Goal: Transaction & Acquisition: Book appointment/travel/reservation

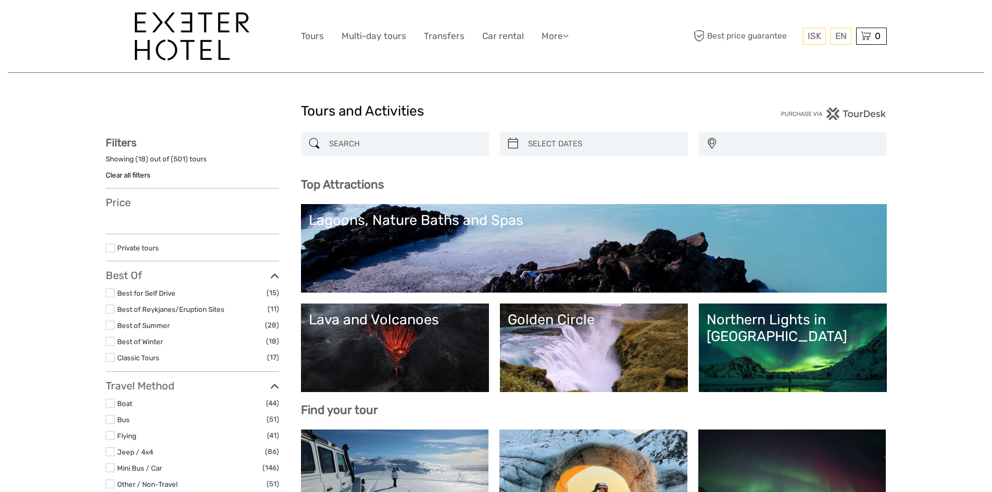
select select
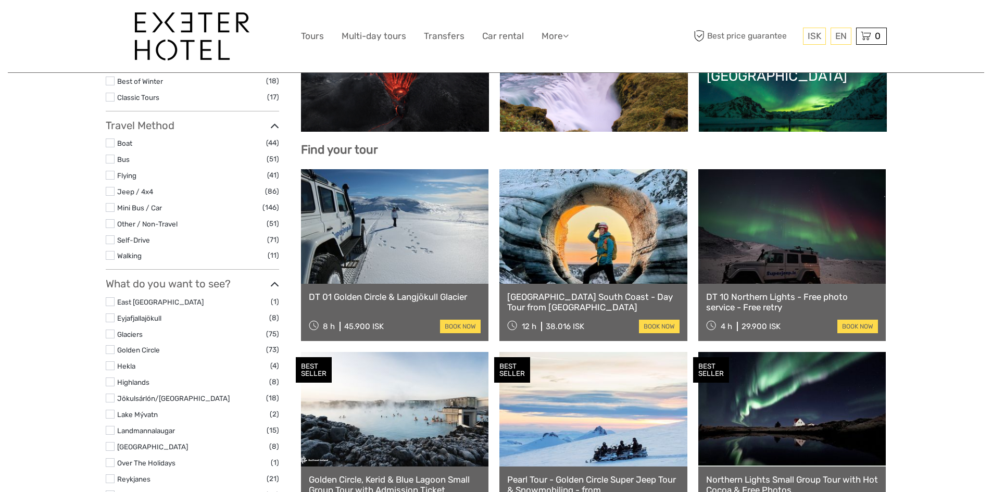
scroll to position [277, 0]
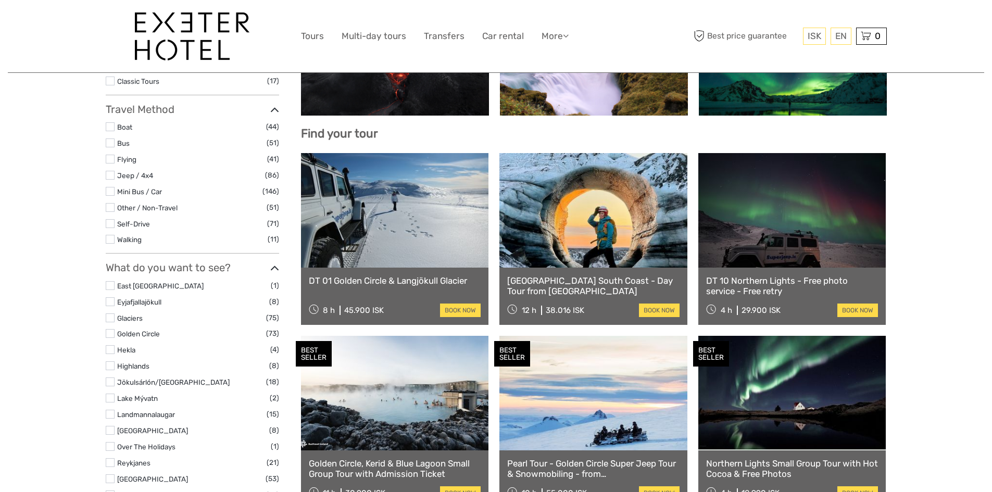
select select
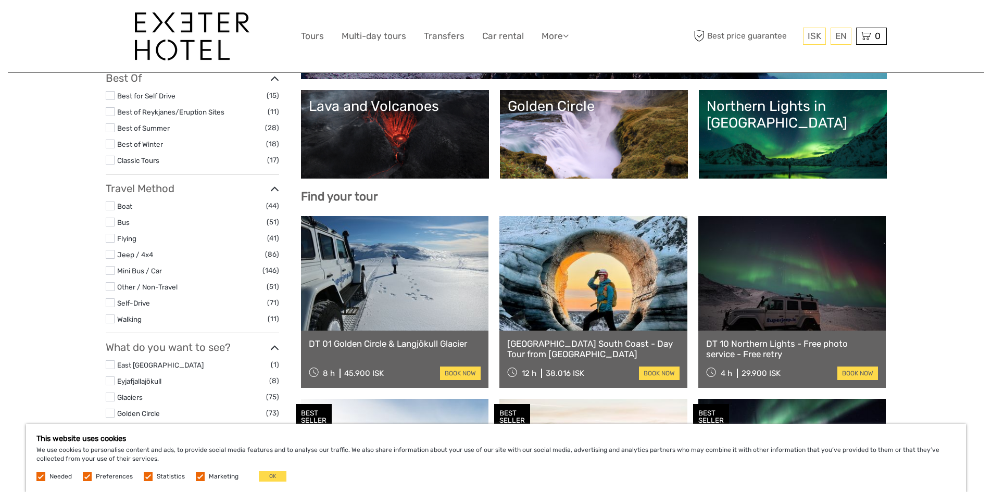
scroll to position [0, 0]
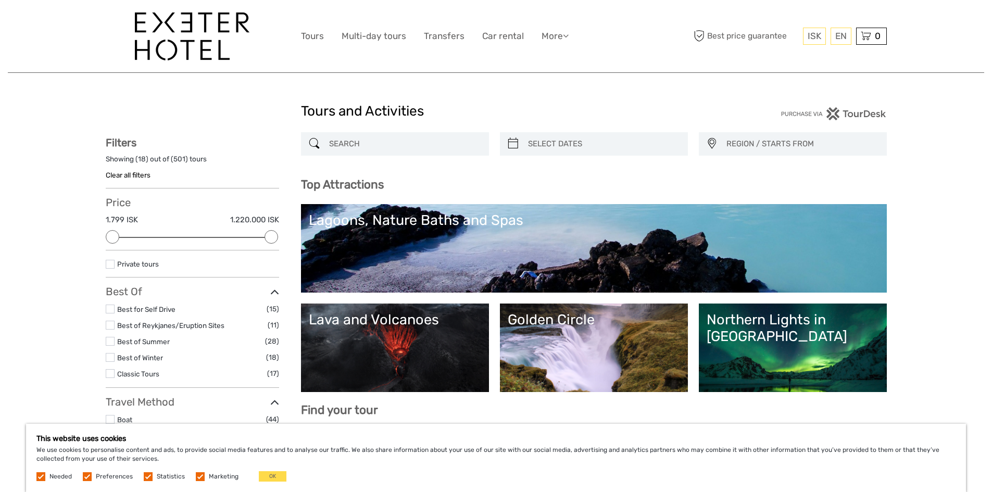
click at [435, 257] on link "Lagoons, Nature Baths and Spas" at bounding box center [594, 248] width 570 height 73
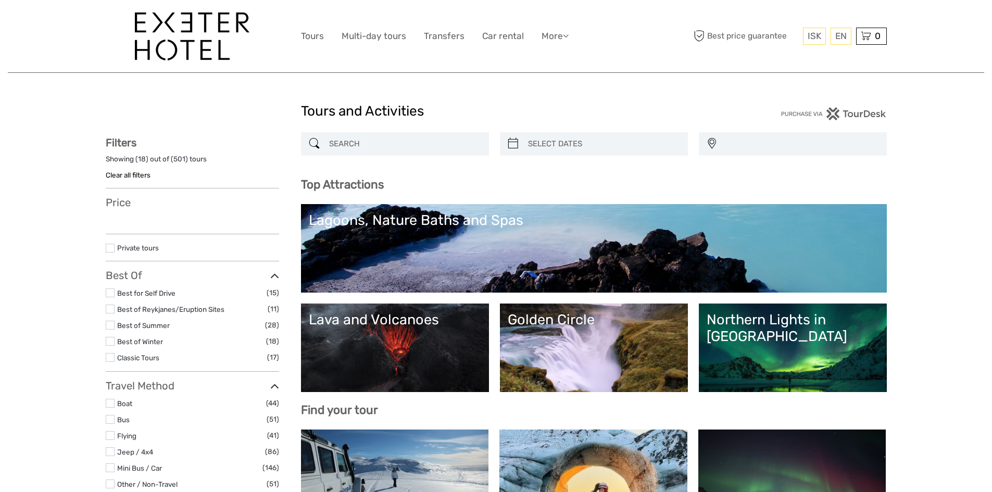
select select
